Goal: Check status: Check status

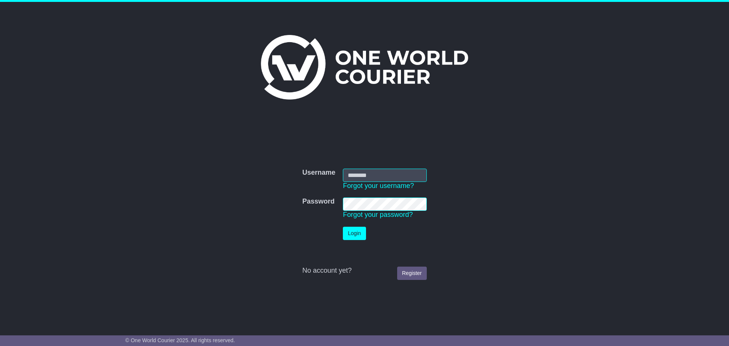
click at [369, 180] on input "Username" at bounding box center [385, 175] width 84 height 13
type input "**********"
click at [349, 237] on button "Login" at bounding box center [354, 233] width 23 height 13
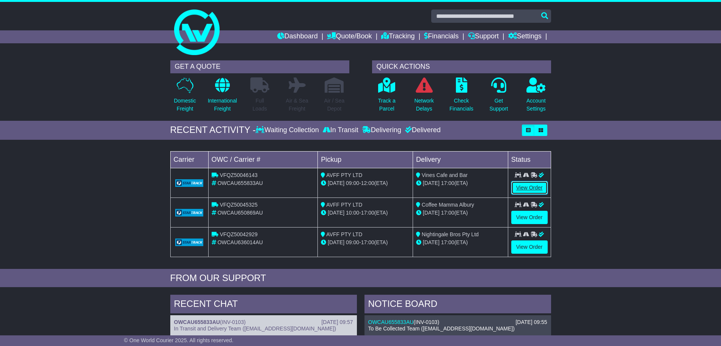
click at [521, 184] on link "View Order" at bounding box center [530, 187] width 36 height 13
